Goal: Transaction & Acquisition: Purchase product/service

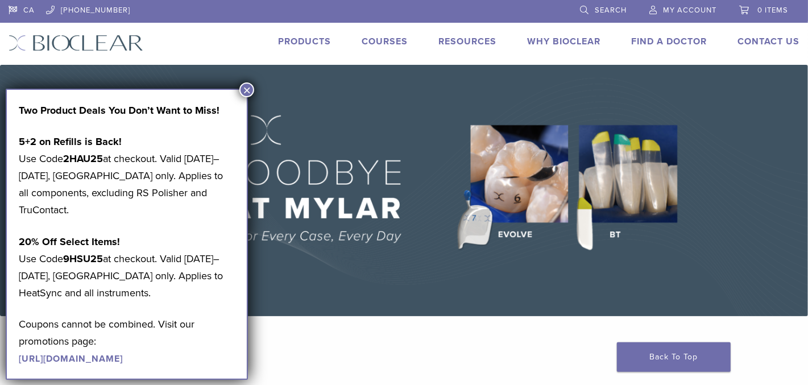
click at [246, 95] on button "×" at bounding box center [246, 89] width 15 height 15
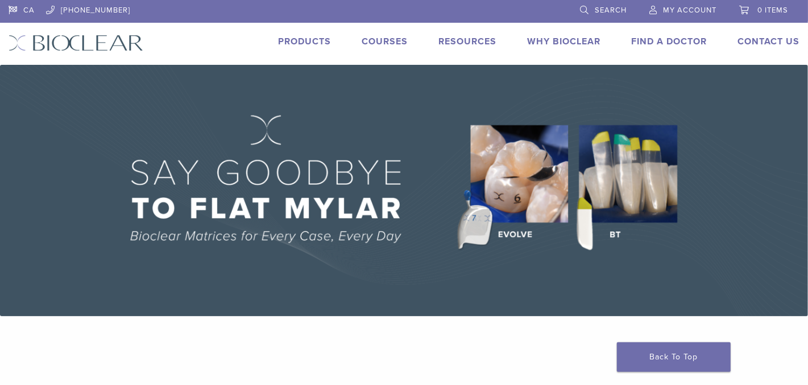
click at [288, 44] on link "Products" at bounding box center [304, 41] width 53 height 11
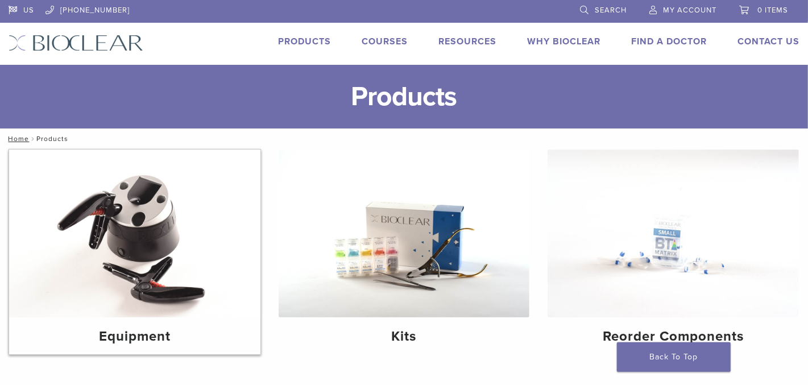
click at [153, 218] on img at bounding box center [134, 234] width 251 height 168
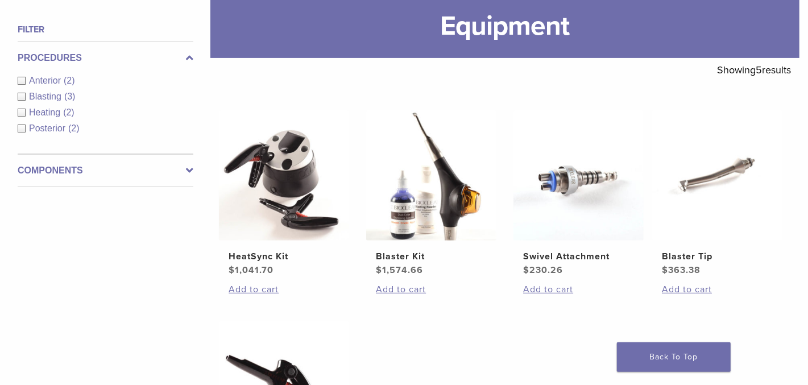
scroll to position [170, 0]
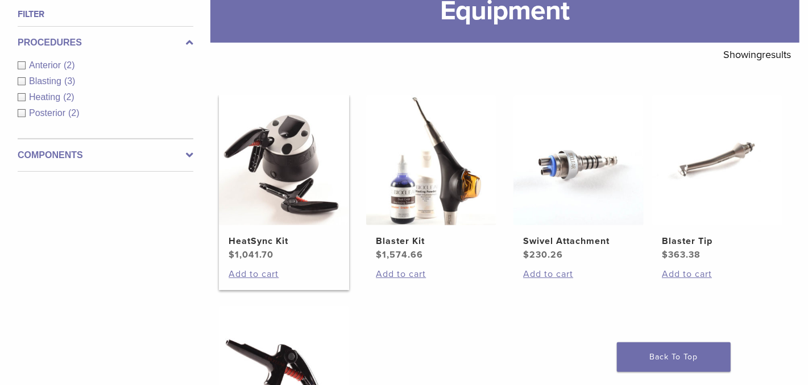
click at [278, 239] on h2 "HeatSync Kit" at bounding box center [284, 241] width 111 height 14
